Goal: Find contact information: Obtain details needed to contact an individual or organization

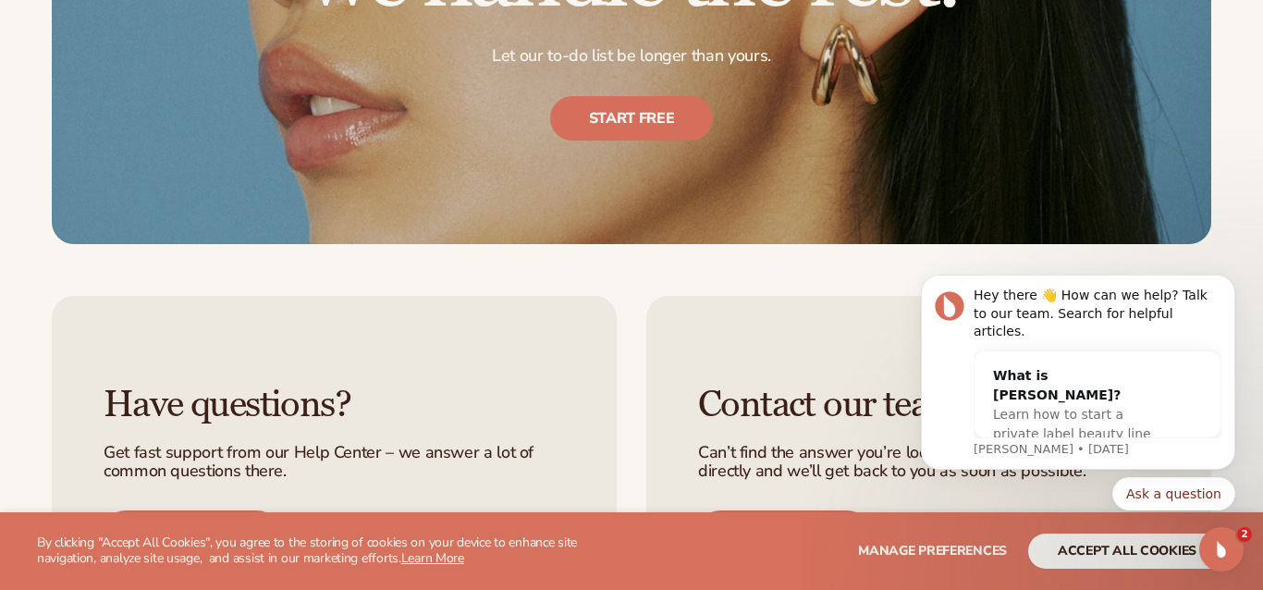
scroll to position [7882, 0]
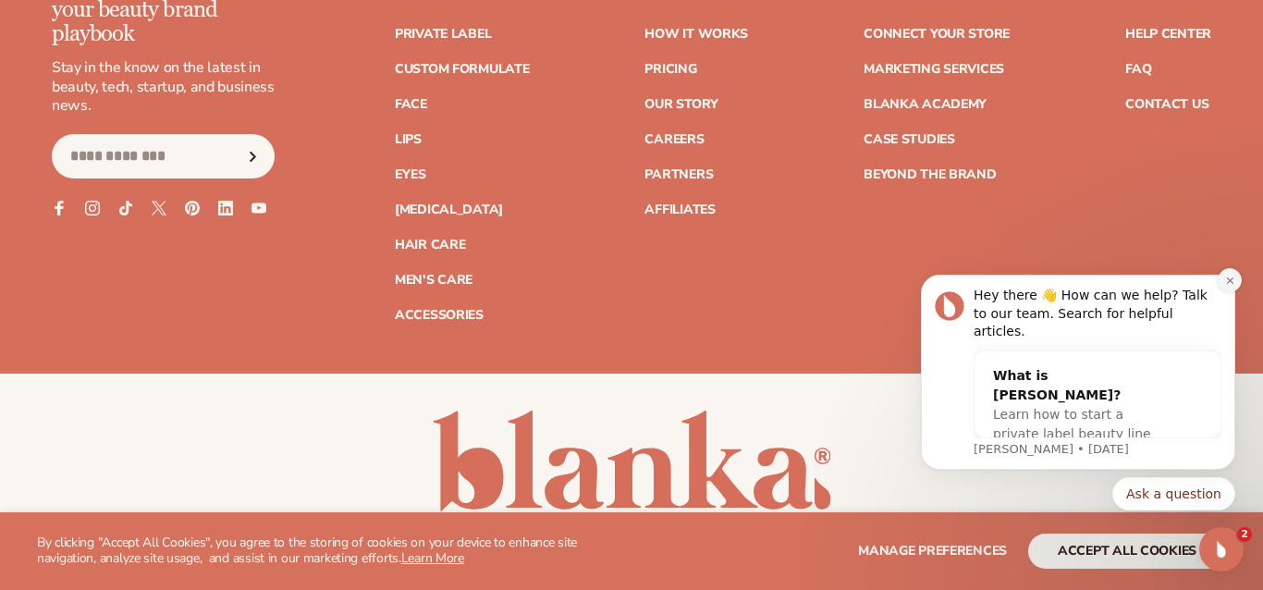
click at [1232, 291] on button "Dismiss notification" at bounding box center [1230, 280] width 24 height 24
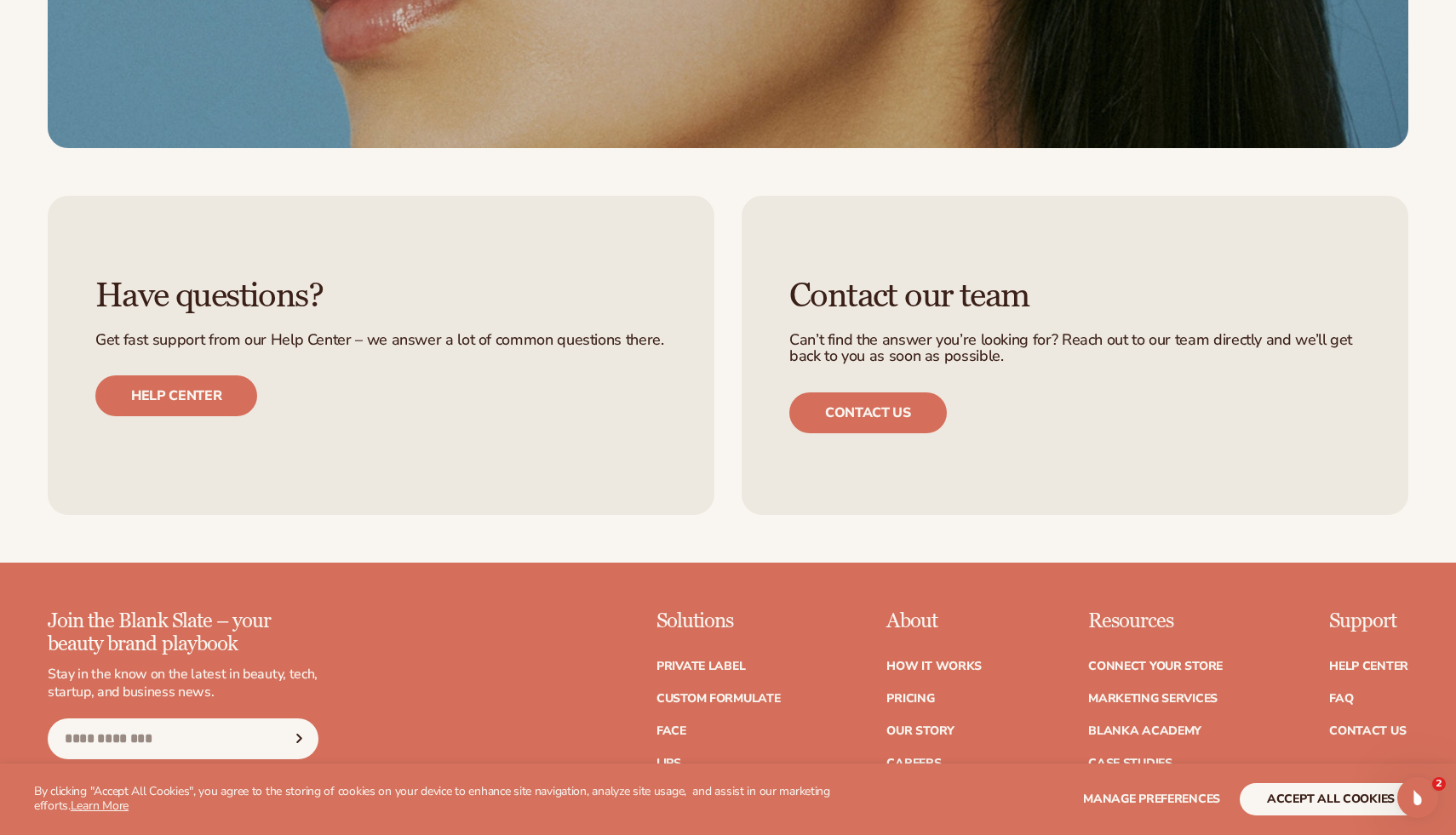
scroll to position [7746, 0]
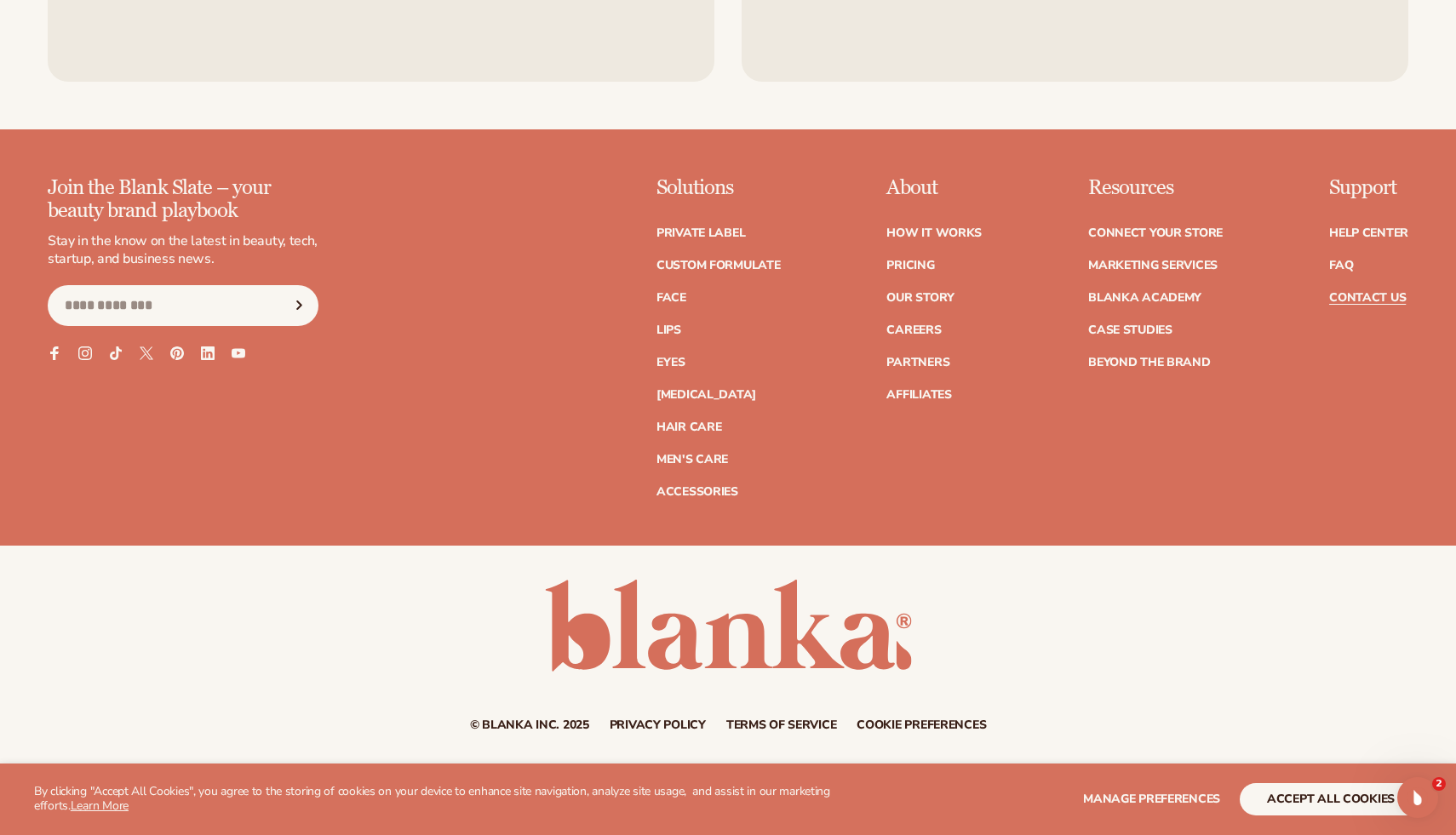
click at [1362, 295] on link "Contact Us" at bounding box center [1367, 297] width 76 height 12
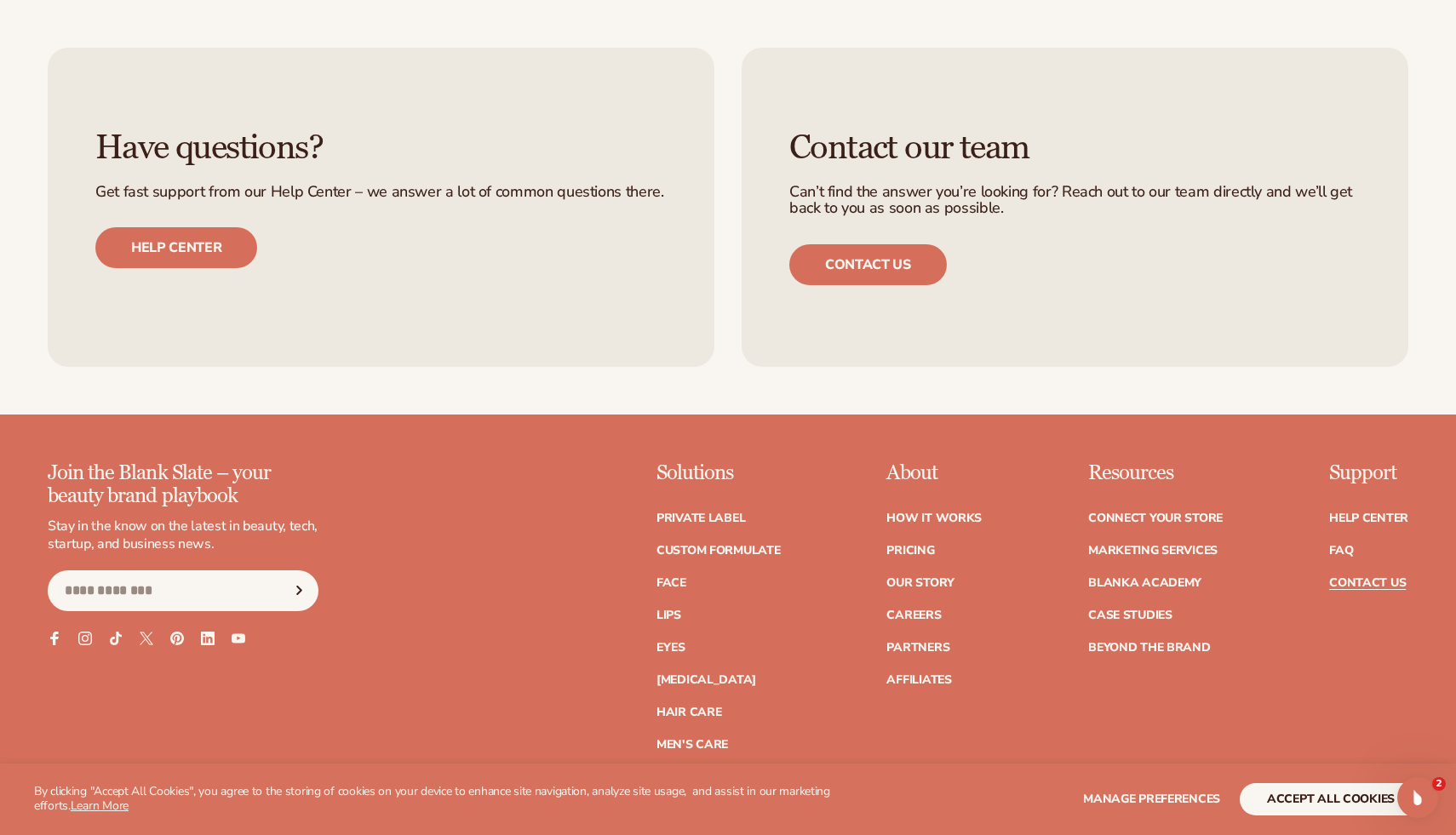
scroll to position [1784, 0]
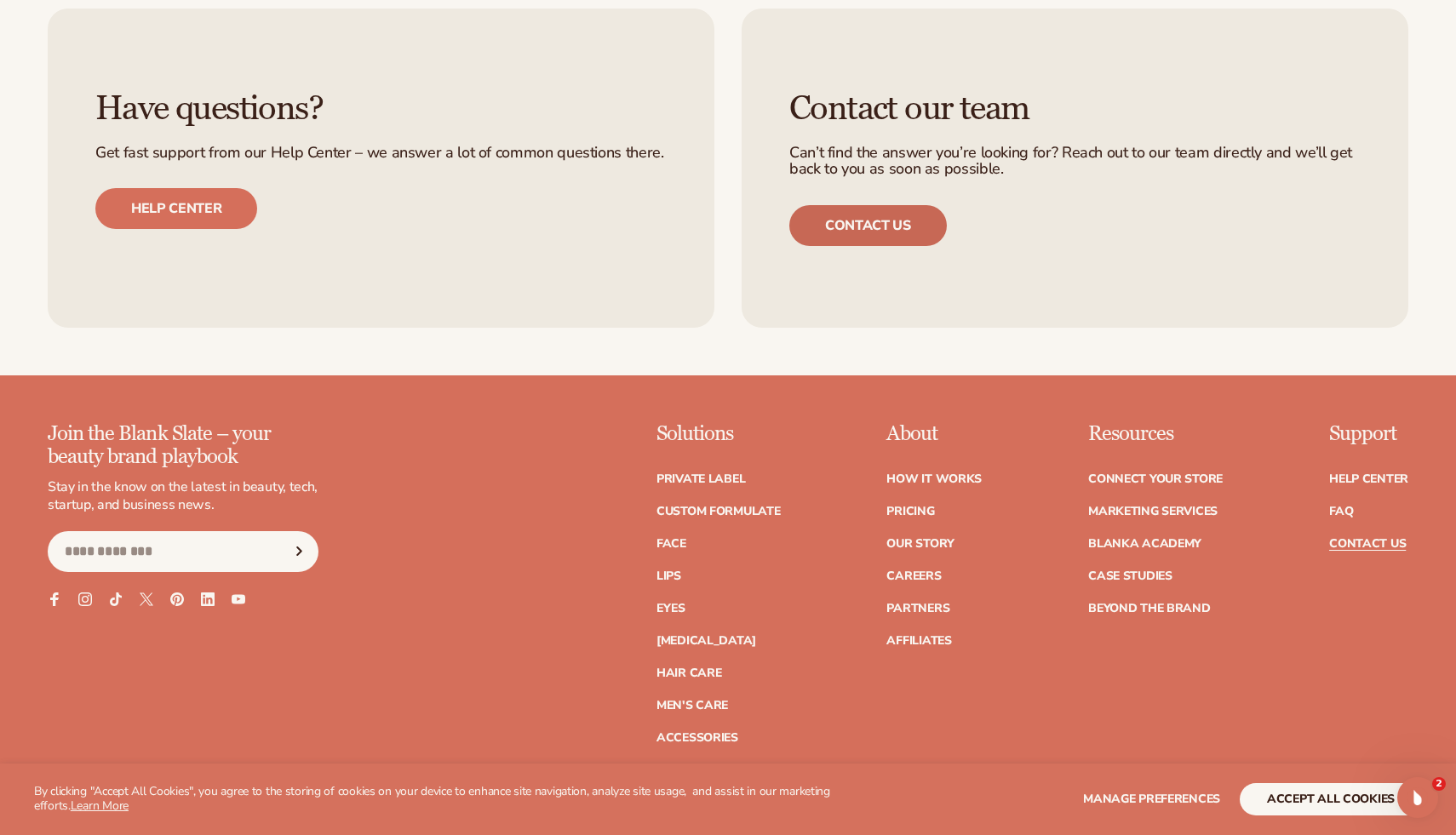
click at [856, 219] on link "Contact us" at bounding box center [868, 226] width 157 height 41
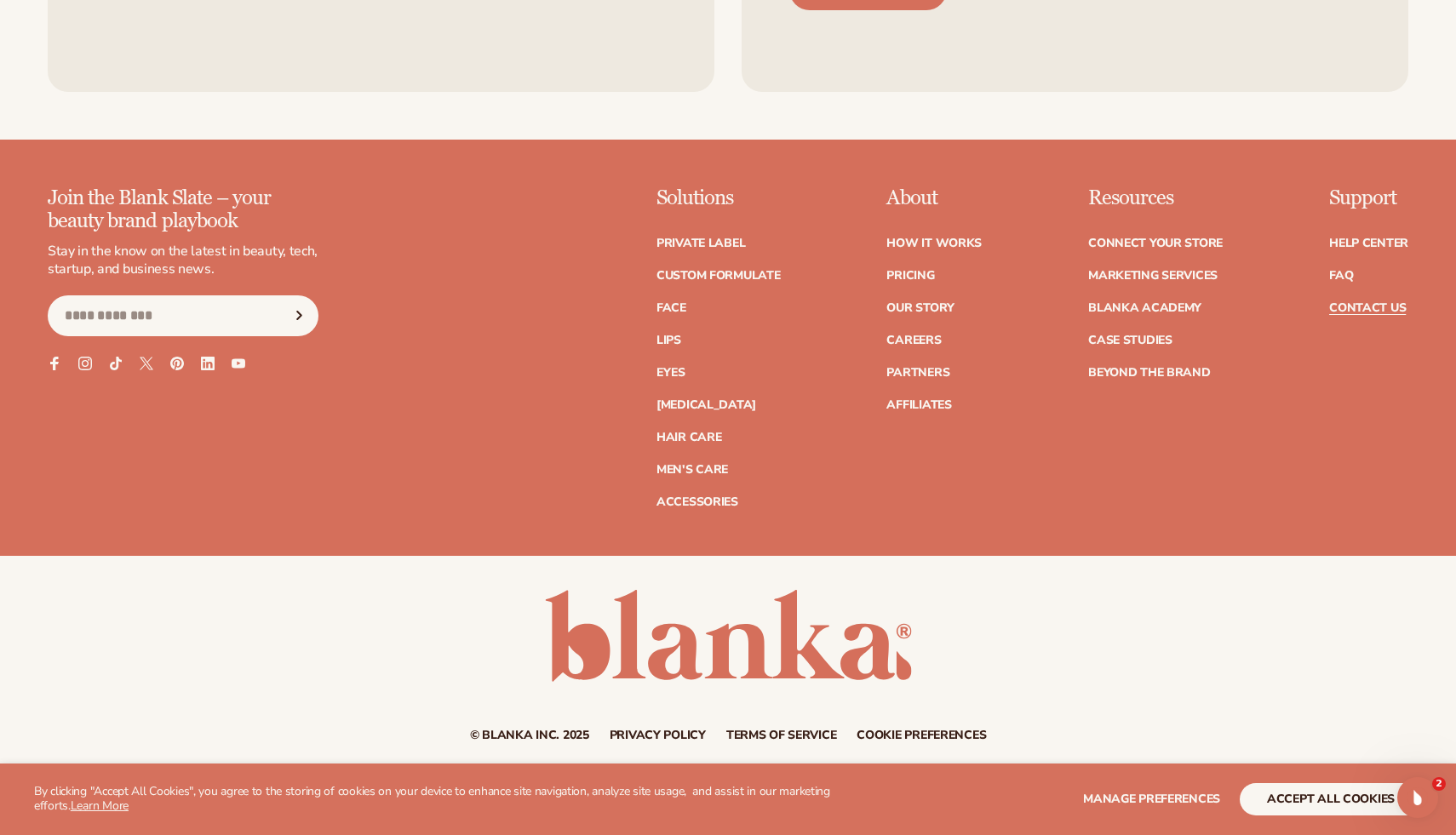
scroll to position [2005, 0]
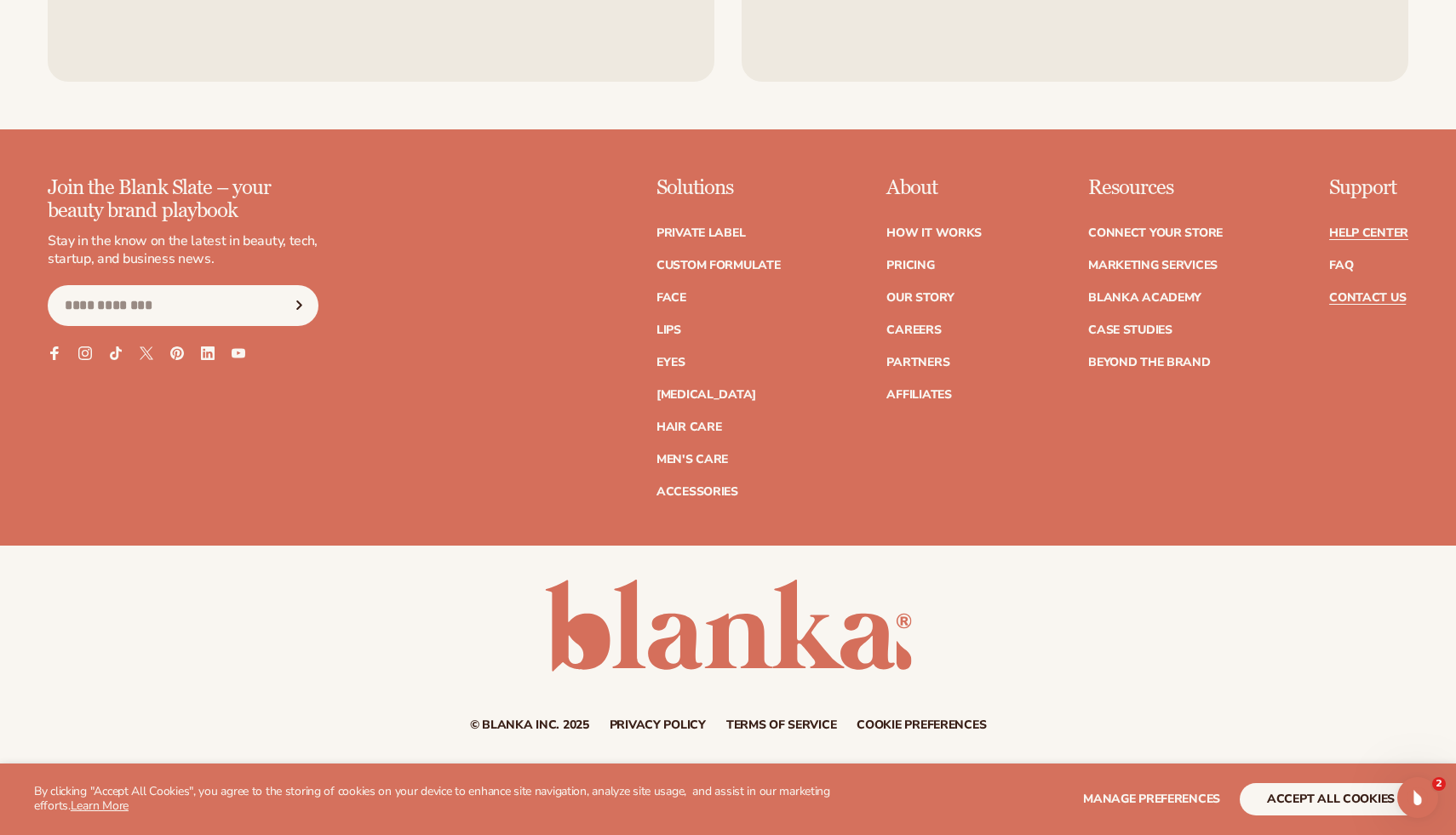
click at [1359, 229] on link "Help Center" at bounding box center [1369, 233] width 79 height 12
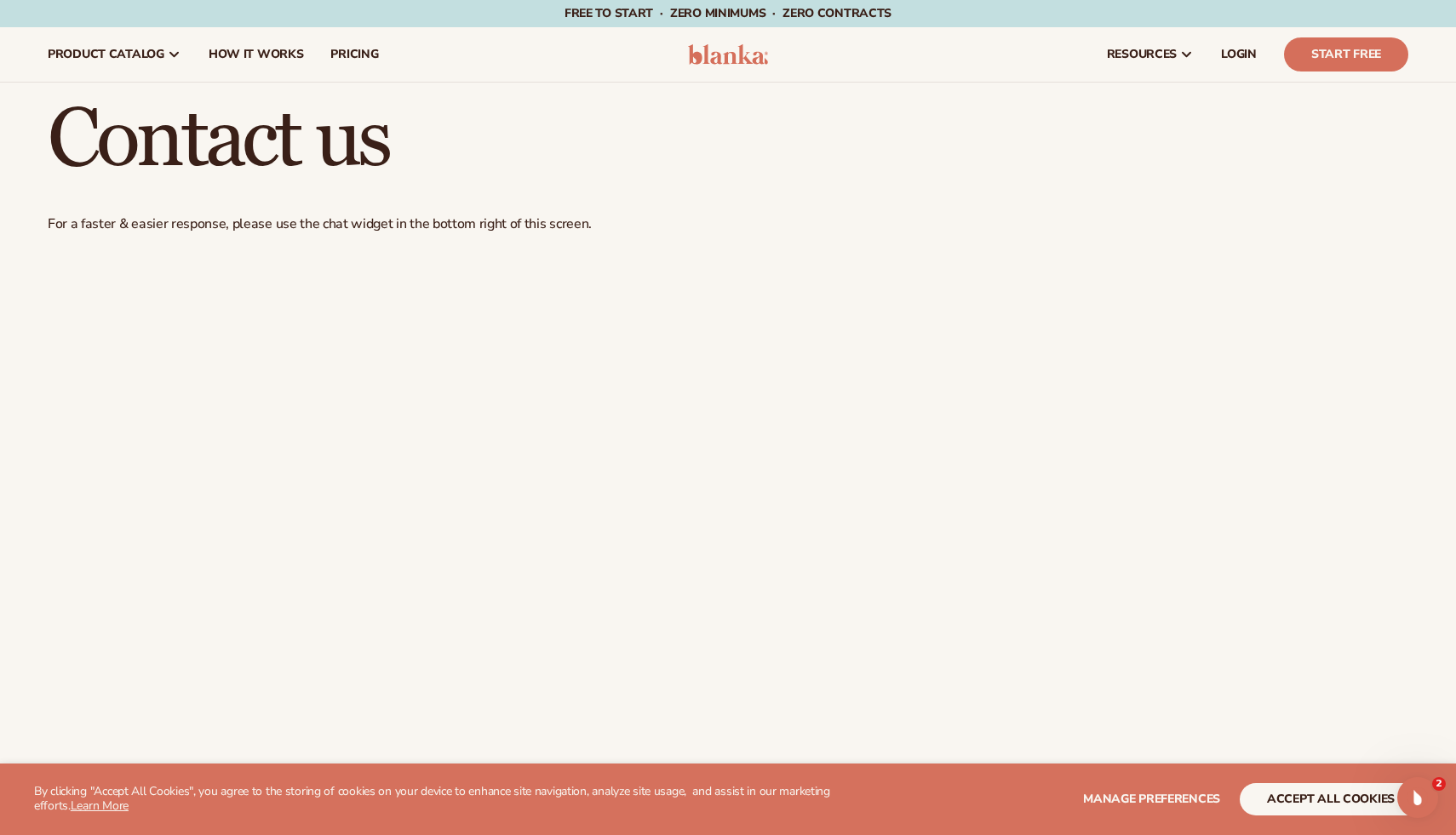
click at [721, 50] on img at bounding box center [728, 54] width 81 height 20
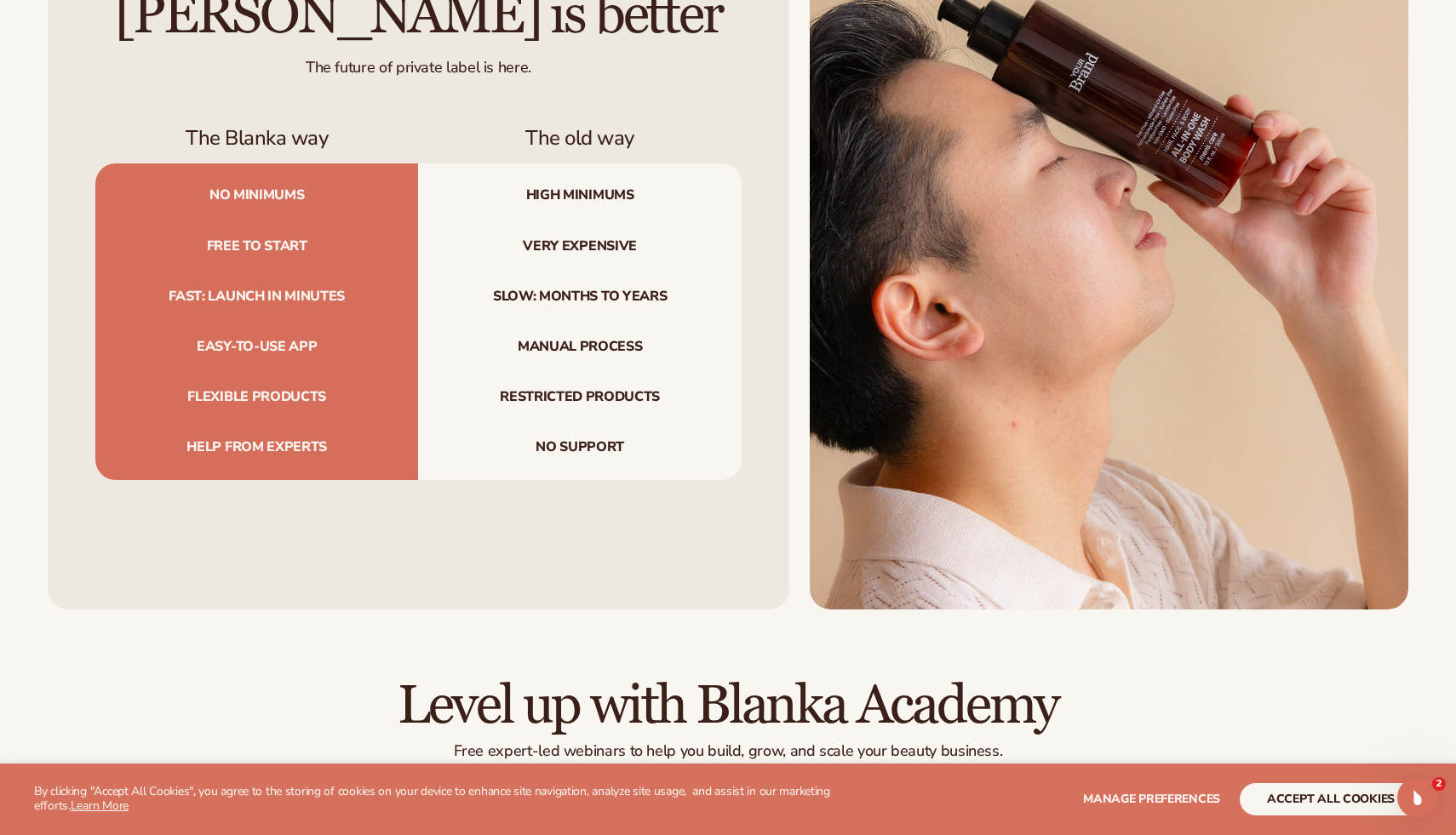
scroll to position [5610, 0]
